Goal: Task Accomplishment & Management: Complete application form

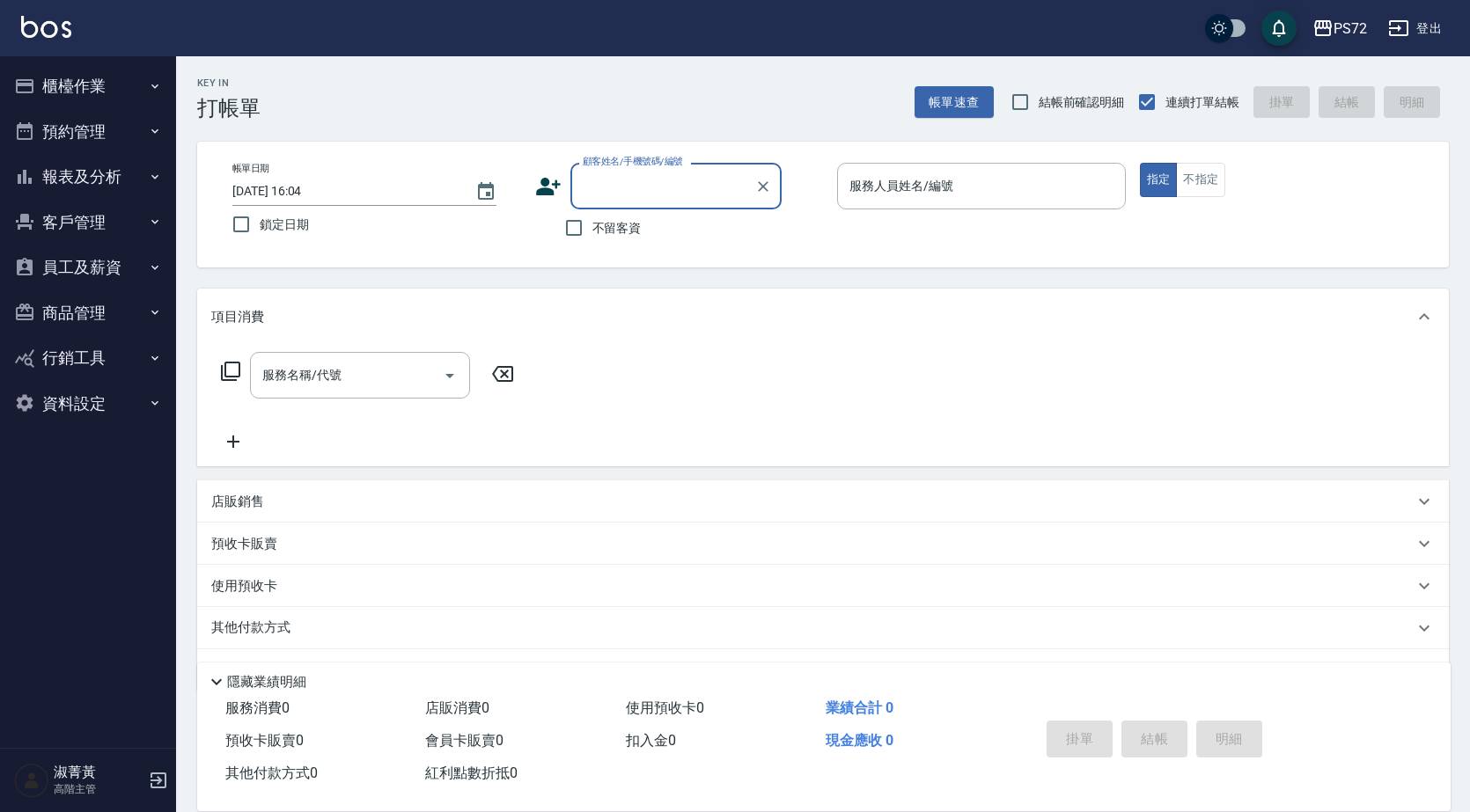
click at [651, 197] on input "顧客姓名/手機號碼/編號" at bounding box center [663, 186] width 169 height 31
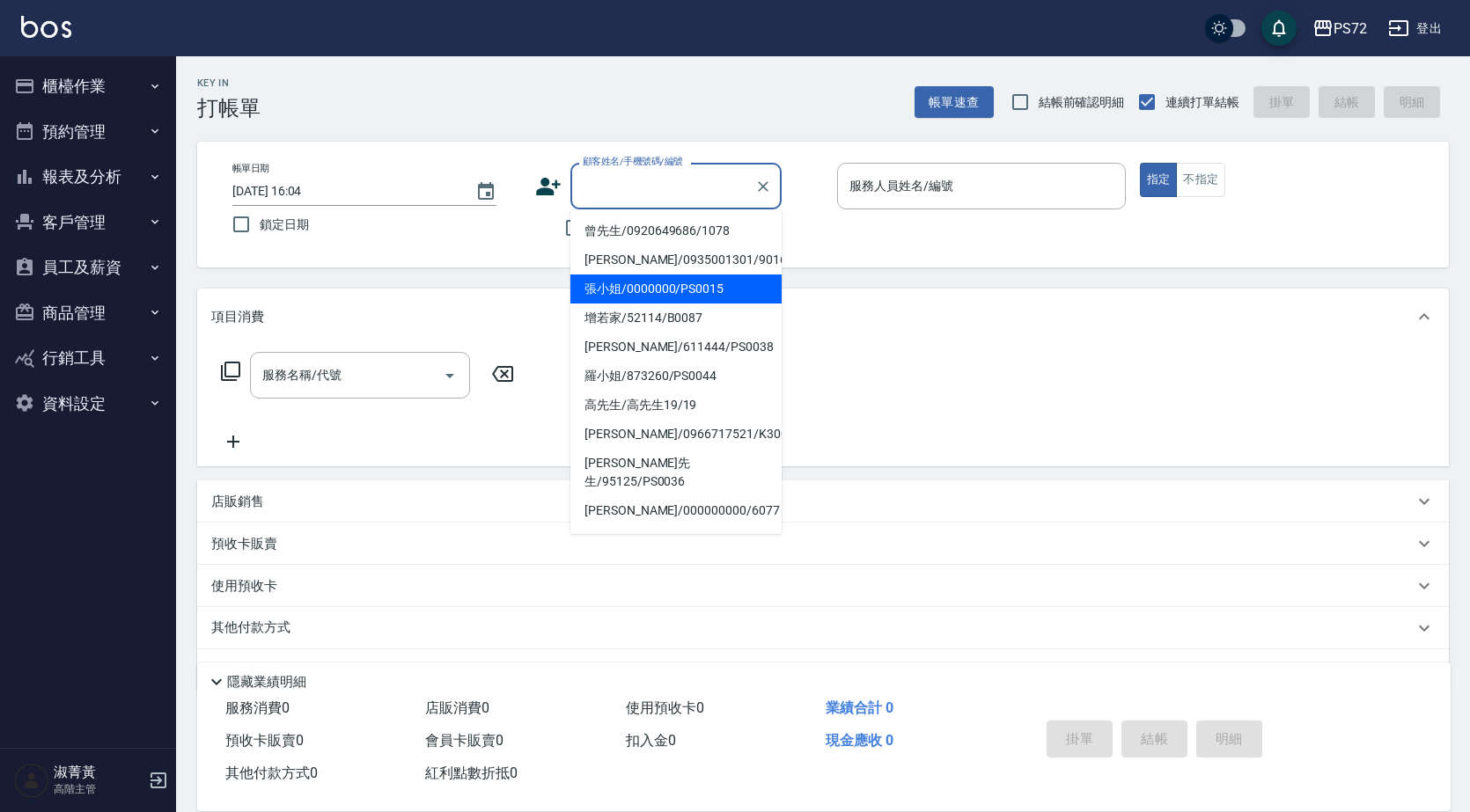
click at [694, 287] on li "張小姐/0000000/PS0015" at bounding box center [675, 289] width 211 height 29
type input "張小姐/0000000/PS0015"
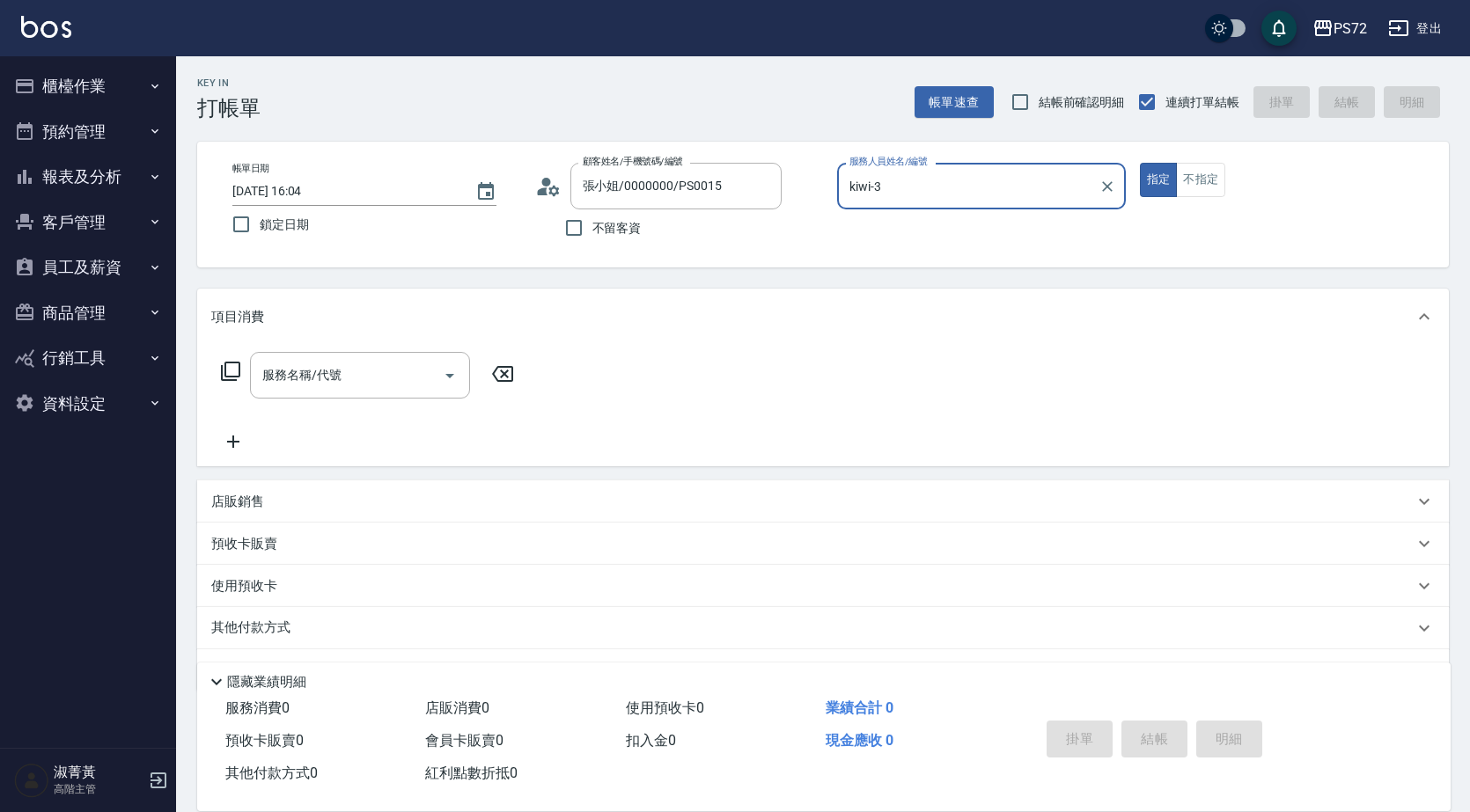
click at [1025, 161] on div "帳單日期 [DATE] 16:04 鎖定日期 顧客姓名/手機號碼/編號 張小姐/0000000/PS0015 顧客姓名/手機號碼/編號 不留客資 服務人員姓名…" at bounding box center [823, 204] width 1251 height 125
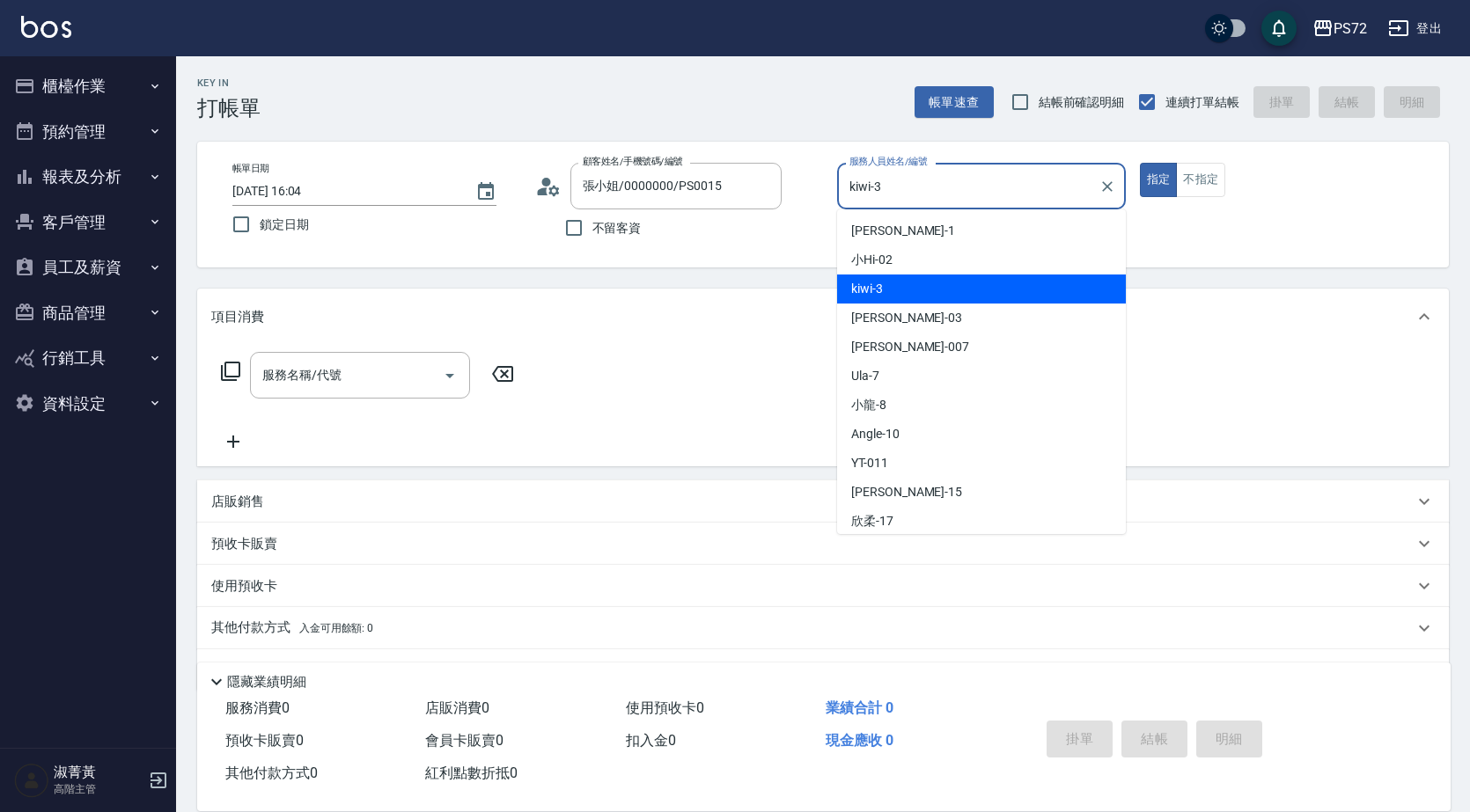
click at [1006, 179] on input "kiwi-3" at bounding box center [967, 186] width 246 height 31
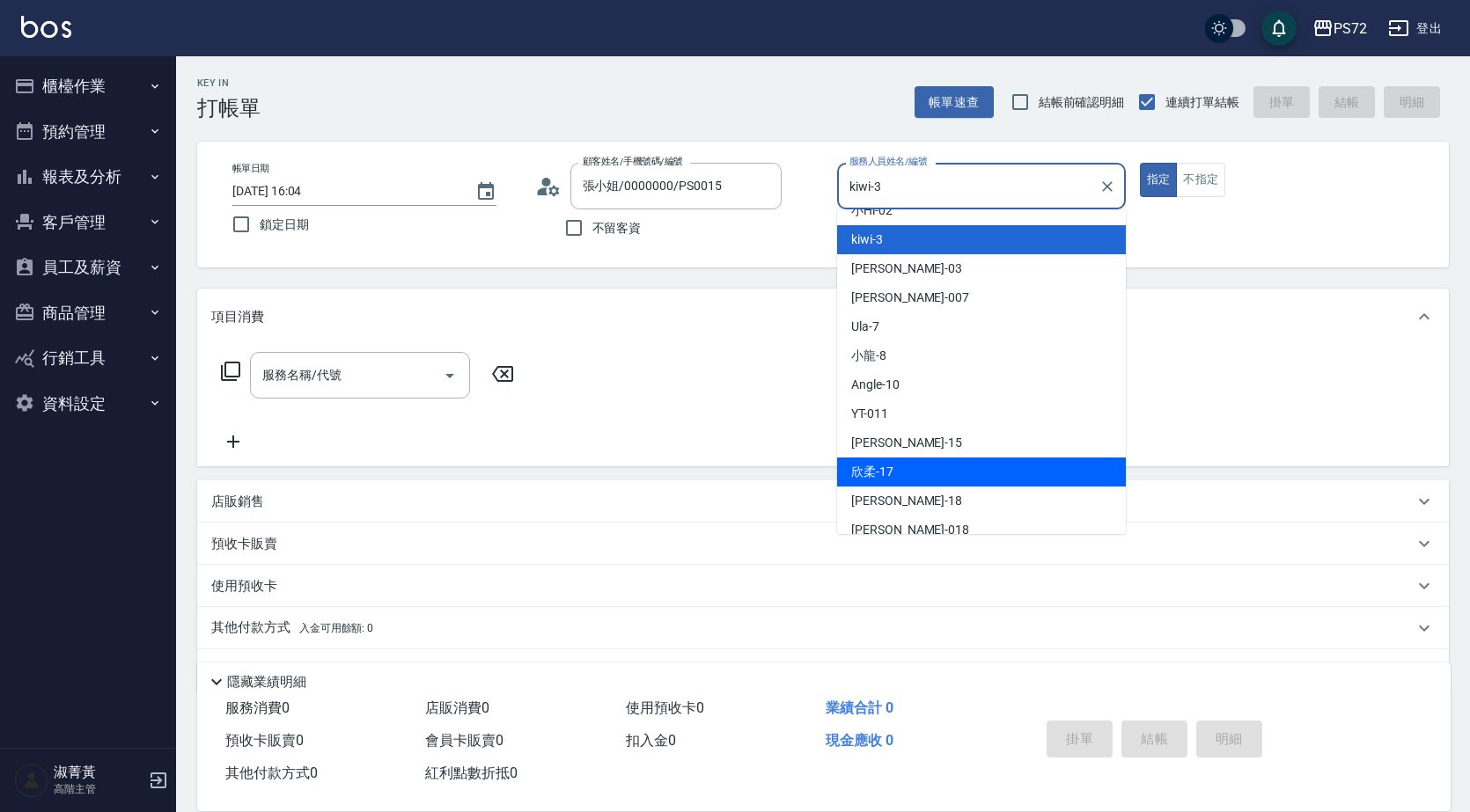
scroll to position [96, 0]
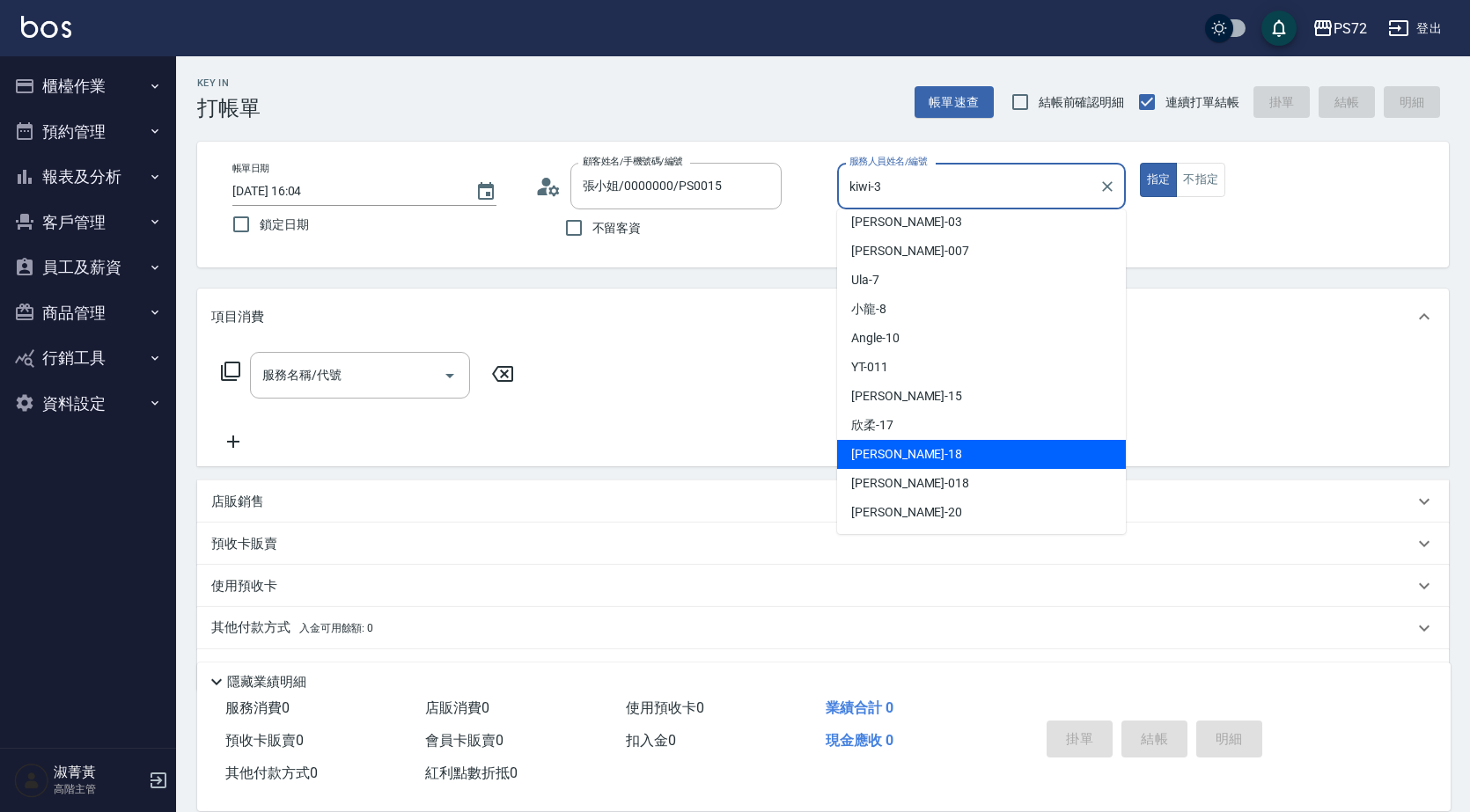
drag, startPoint x: 954, startPoint y: 487, endPoint x: 950, endPoint y: 450, distance: 37.2
click at [950, 450] on ul "[PERSON_NAME] -1 小Hi -02 kiwi -3 [PERSON_NAME]-03 Reese -007 Ula -7 小龍 -8 Angle…" at bounding box center [981, 371] width 289 height 325
click at [950, 450] on div "[PERSON_NAME] -18" at bounding box center [981, 454] width 289 height 29
type input "[PERSON_NAME]-18"
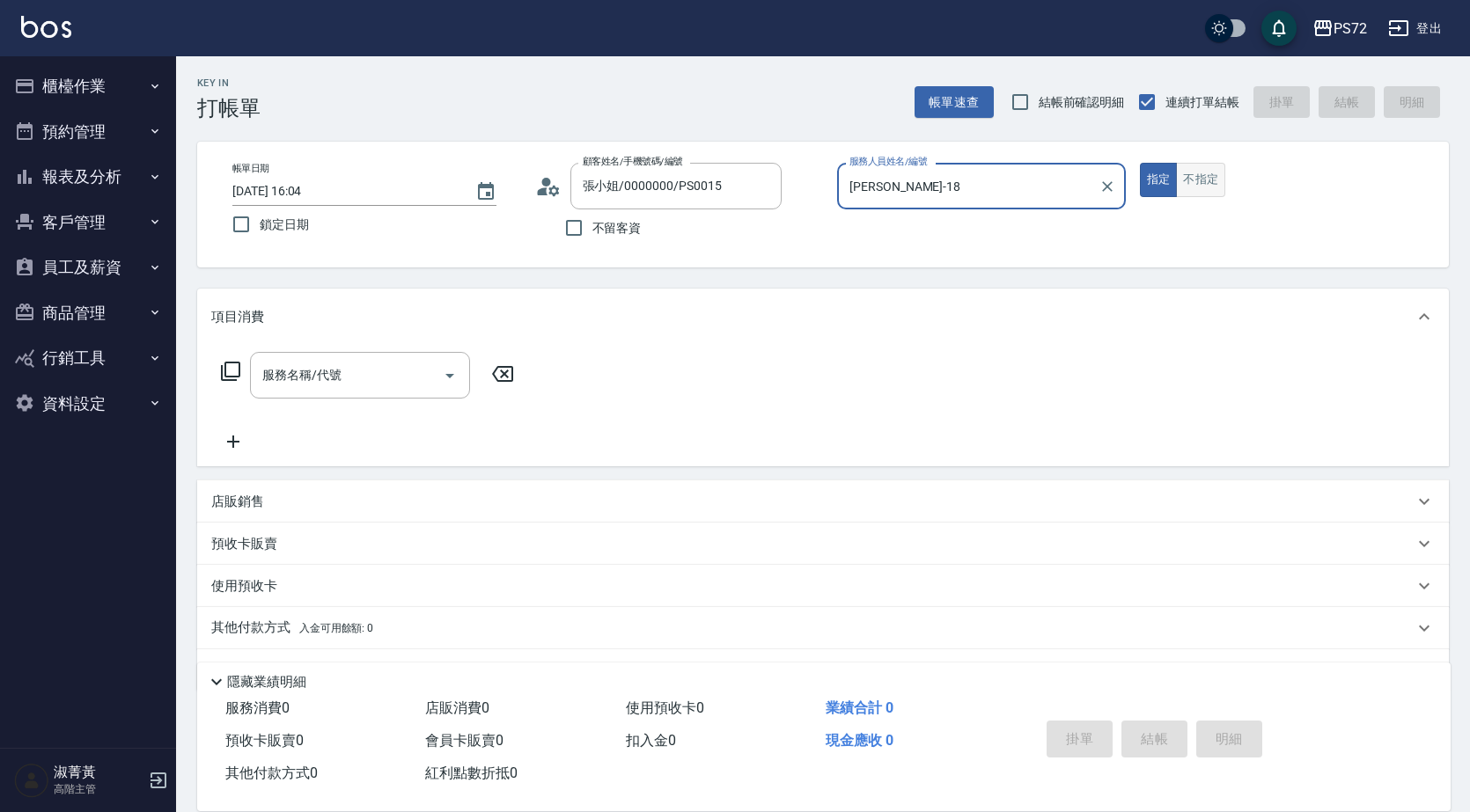
click at [1201, 185] on button "不指定" at bounding box center [1200, 179] width 50 height 34
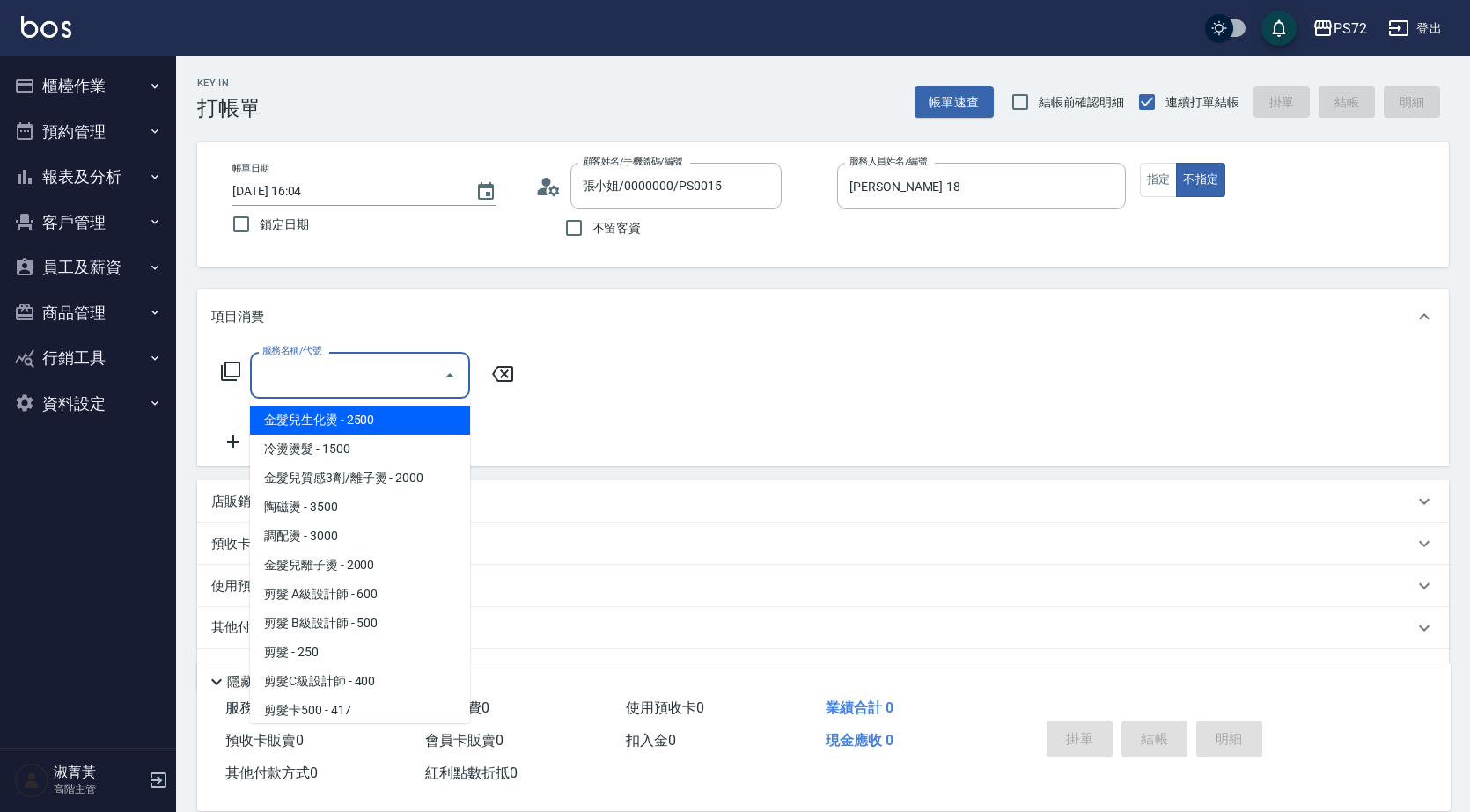
click at [409, 383] on input "服務名稱/代號" at bounding box center [346, 375] width 178 height 31
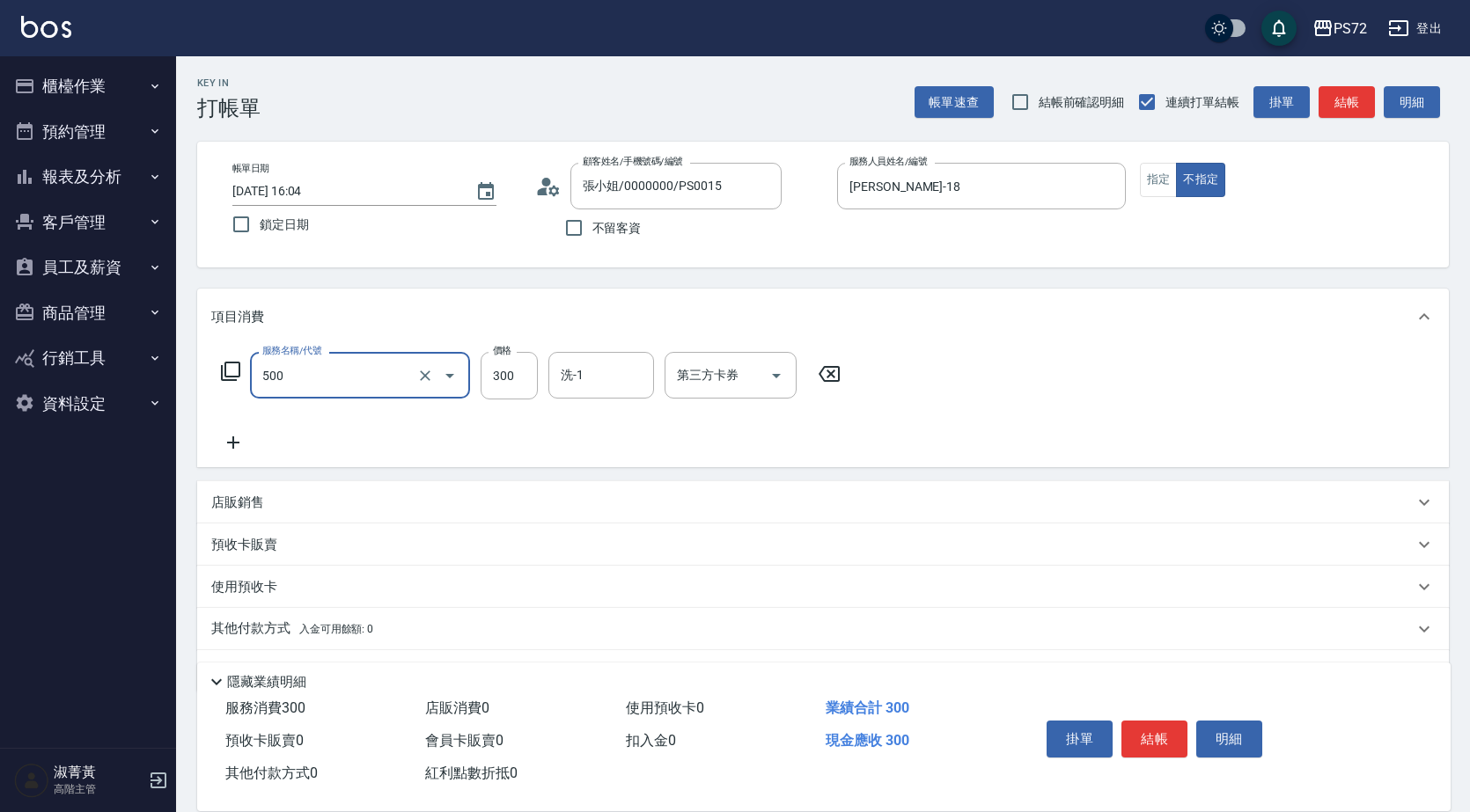
type input "洗髮(A級)(500)"
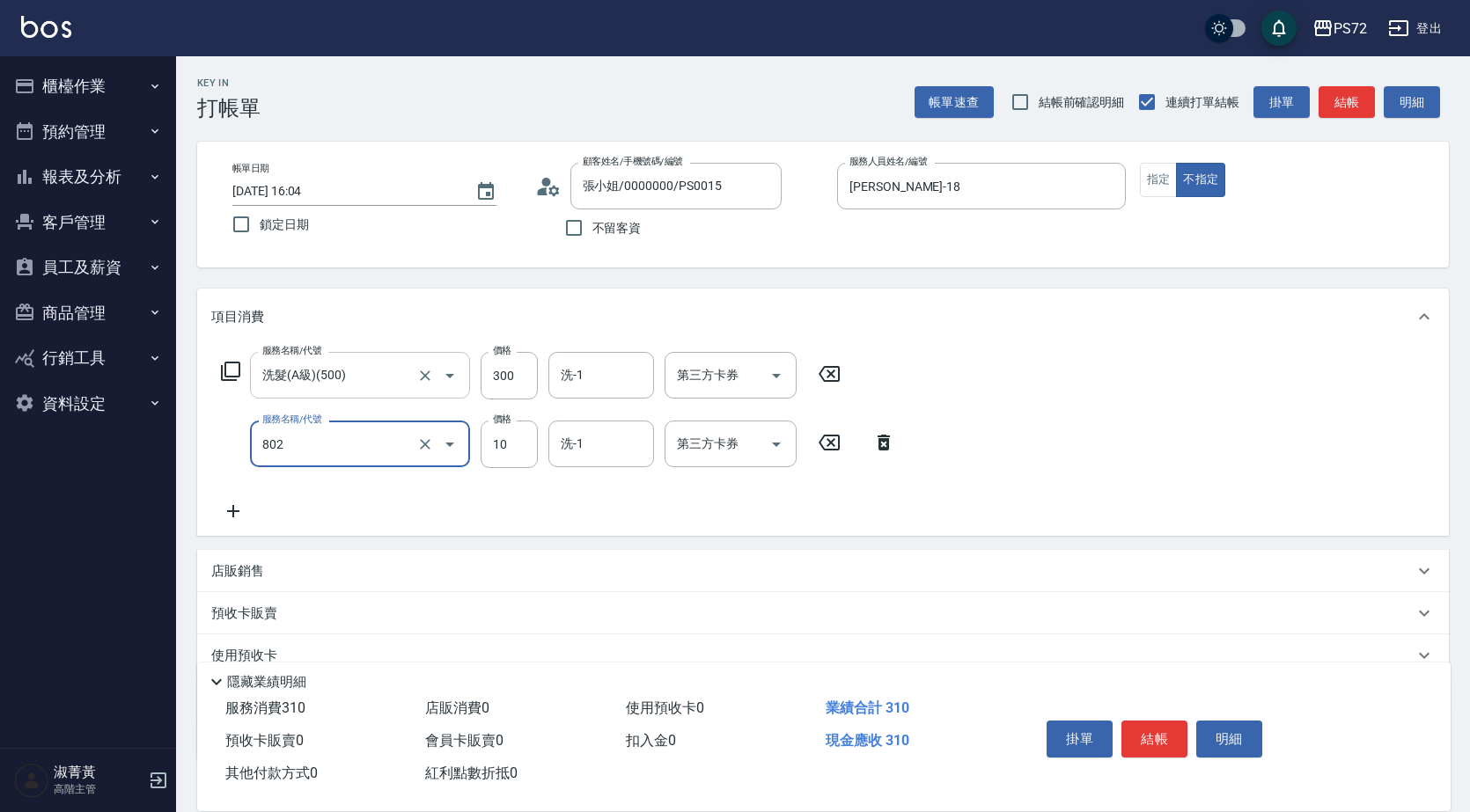
type input "潤絲(802)"
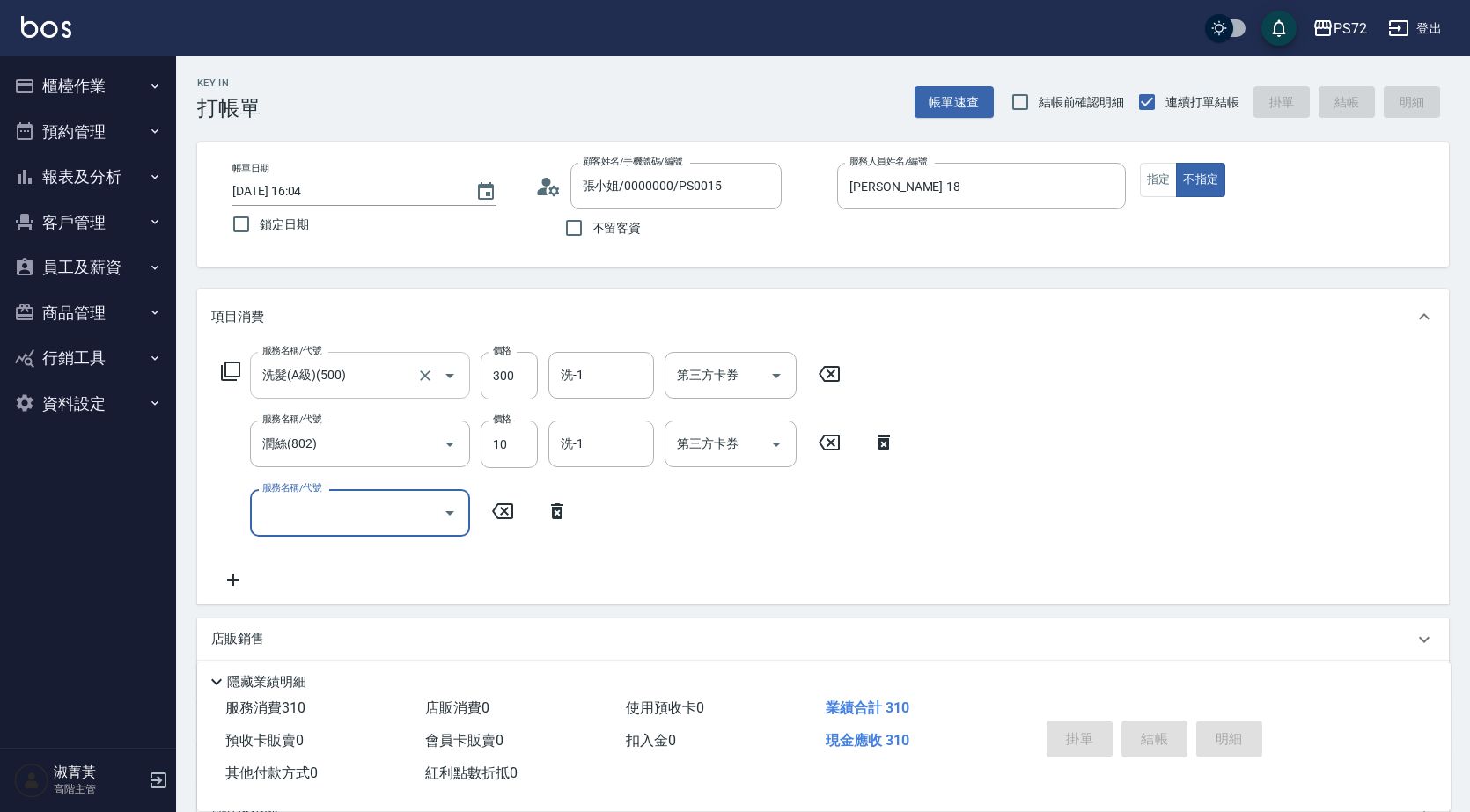
type input "[DATE] 17:34"
